Goal: Find specific page/section: Find specific page/section

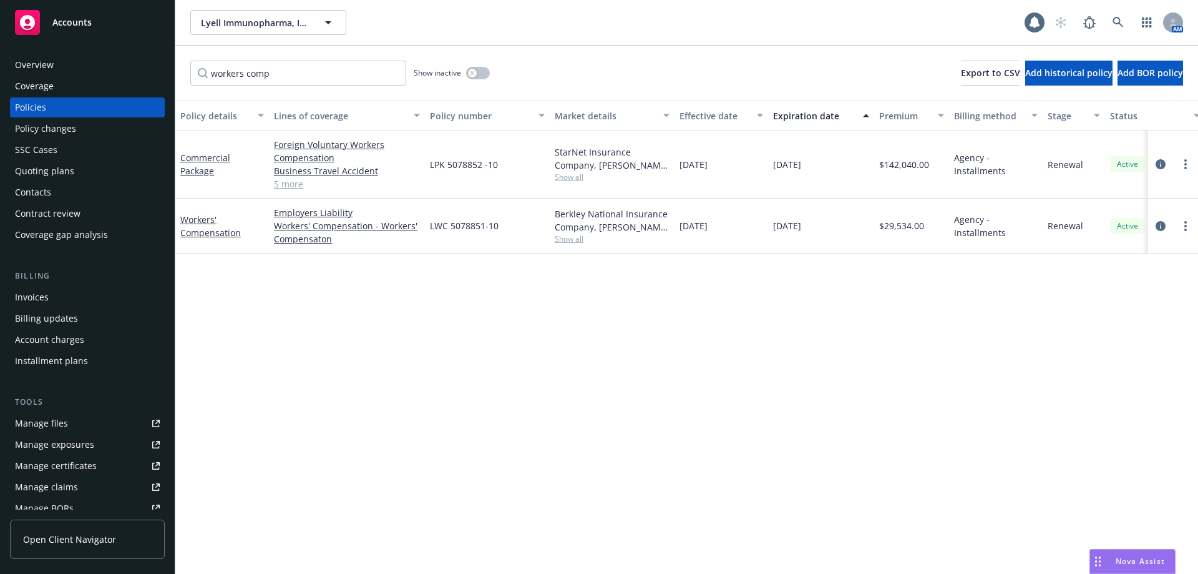
drag, startPoint x: 225, startPoint y: 69, endPoint x: 227, endPoint y: 16, distance: 53.1
click at [54, 48] on div "Accounts Overview Coverage Policies Policy changes SSC Cases Quoting plans Cont…" at bounding box center [599, 287] width 1198 height 574
click at [1120, 22] on icon at bounding box center [1118, 22] width 11 height 11
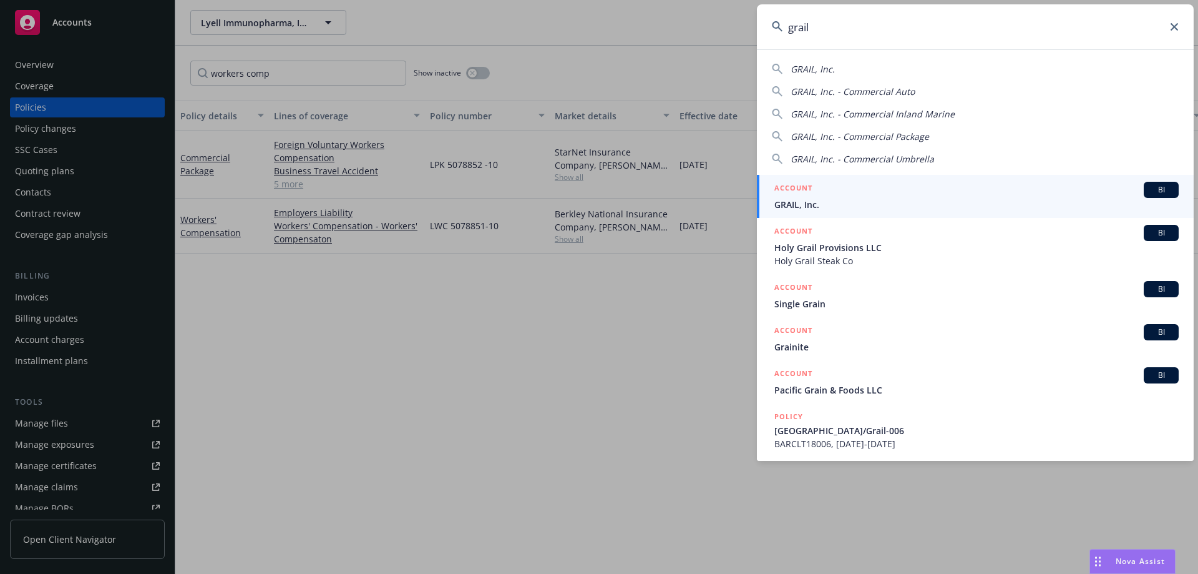
type input "grail"
click at [848, 194] on div "ACCOUNT BI" at bounding box center [977, 190] width 404 height 16
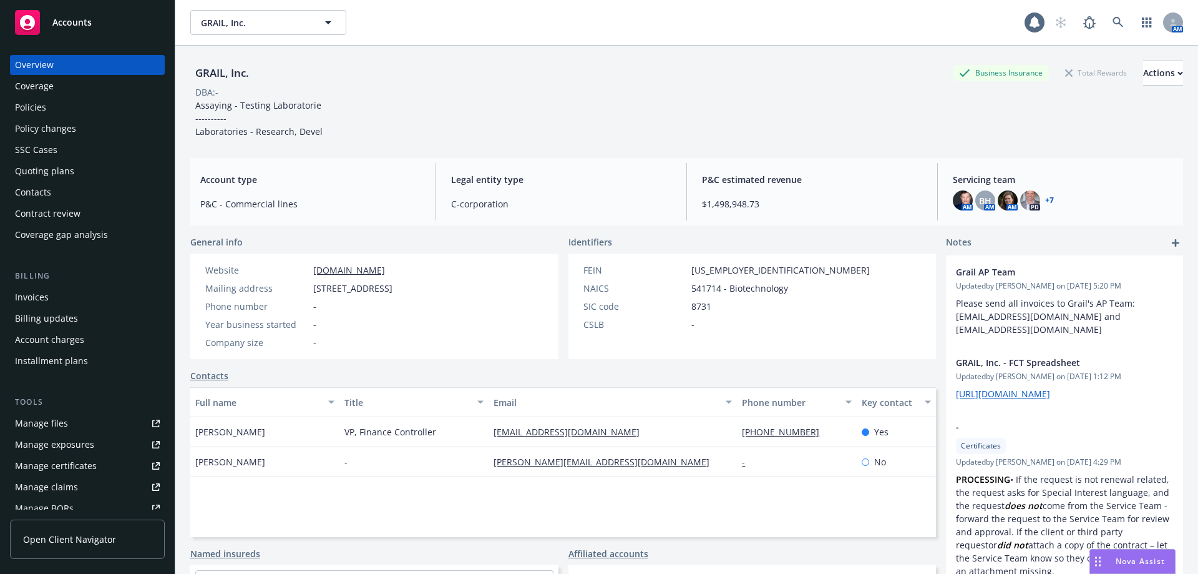
click at [47, 110] on div "Policies" at bounding box center [87, 107] width 145 height 20
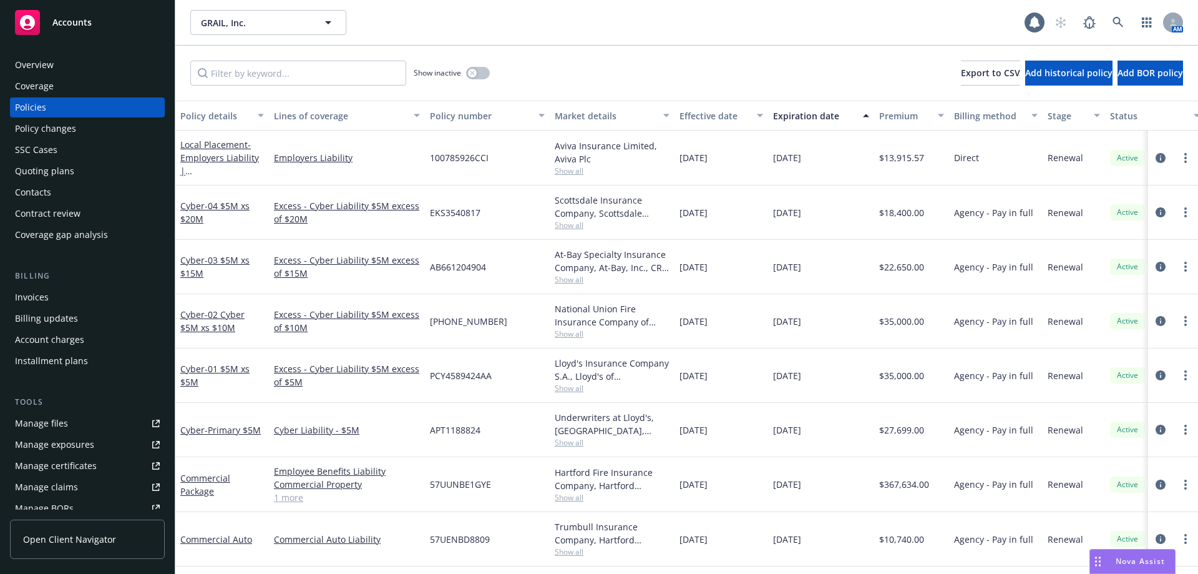
click at [72, 175] on div "Quoting plans" at bounding box center [44, 171] width 59 height 20
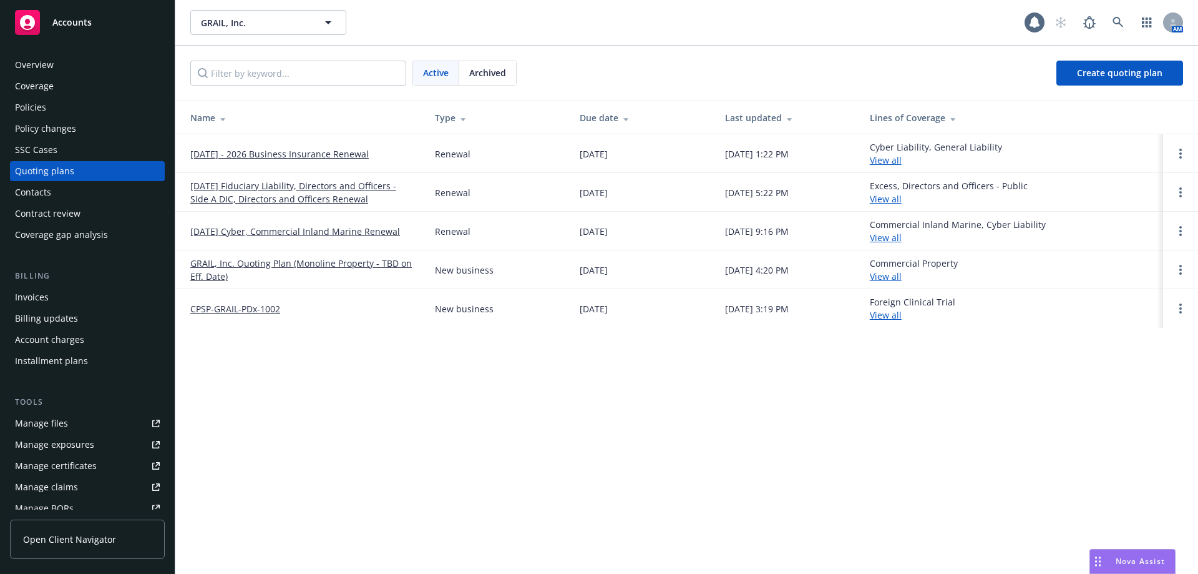
click at [502, 71] on span "Archived" at bounding box center [487, 72] width 37 height 13
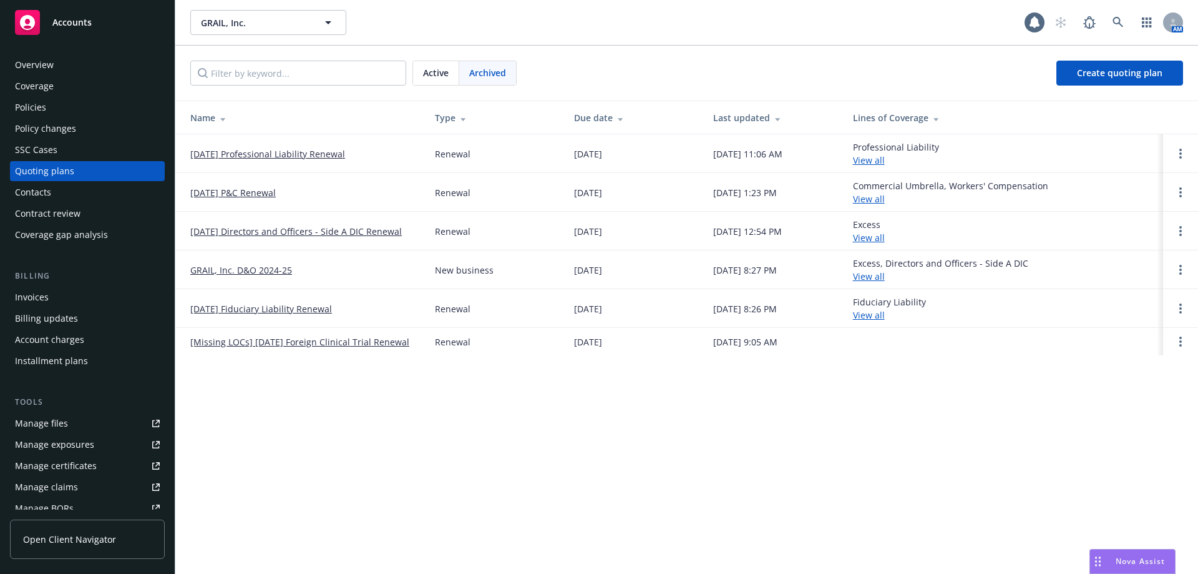
click at [247, 190] on link "[DATE] P&C Renewal" at bounding box center [233, 192] width 86 height 13
